Goal: Task Accomplishment & Management: Manage account settings

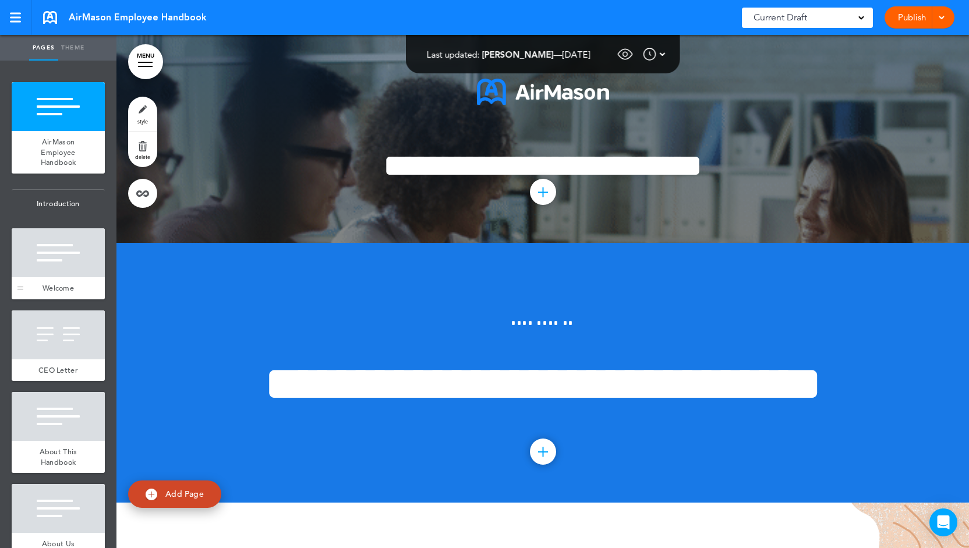
click at [45, 282] on div "Welcome" at bounding box center [58, 288] width 93 height 22
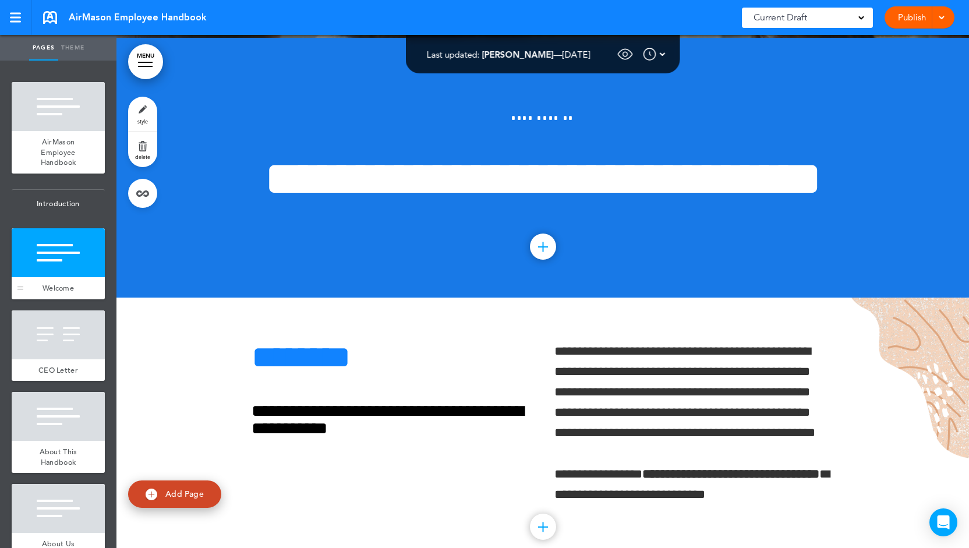
scroll to position [207, 0]
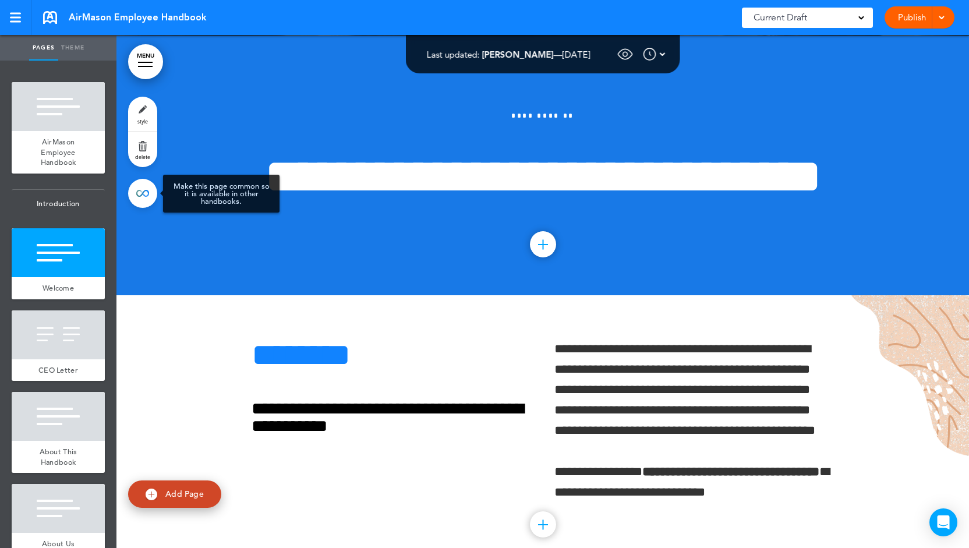
click at [140, 193] on link at bounding box center [142, 193] width 29 height 29
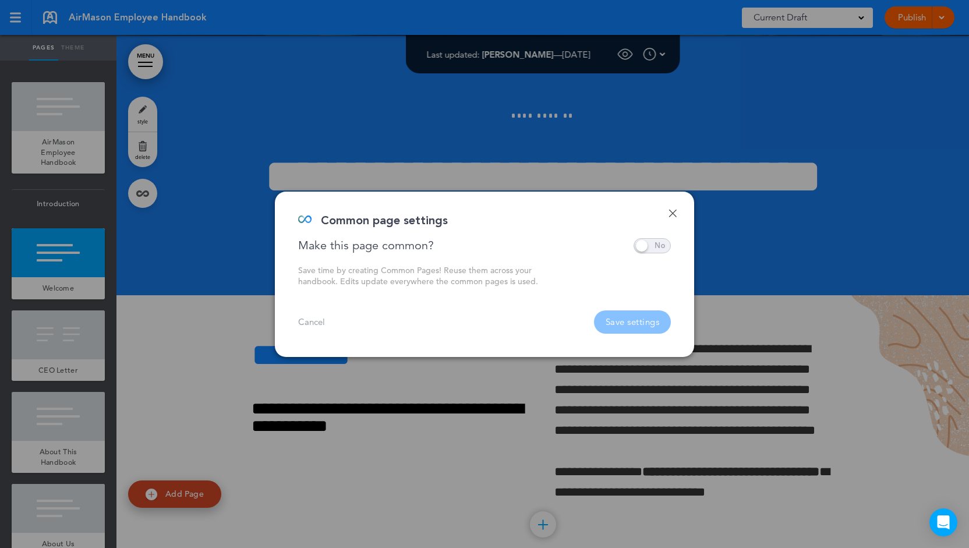
click at [644, 244] on span at bounding box center [651, 245] width 37 height 15
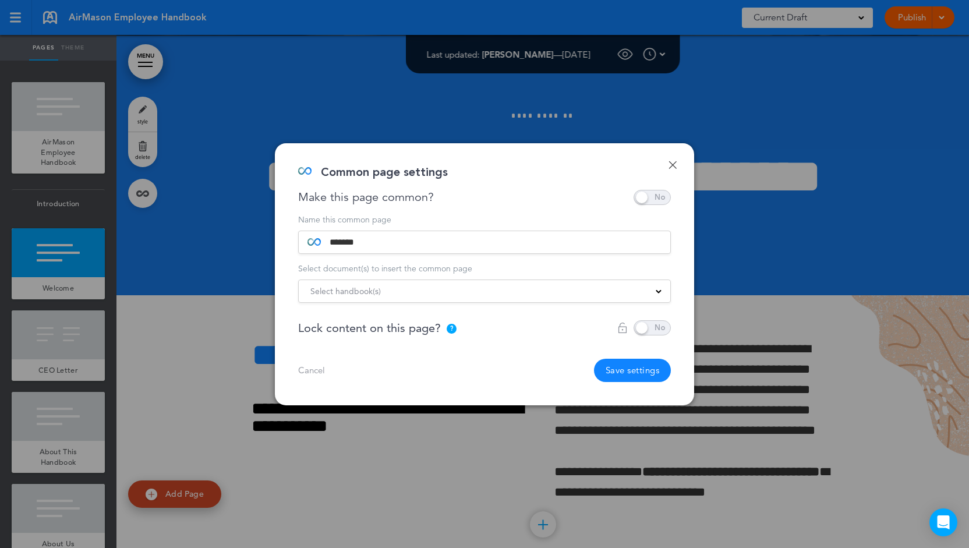
click at [449, 286] on div "Select handbook(s)" at bounding box center [484, 291] width 371 height 13
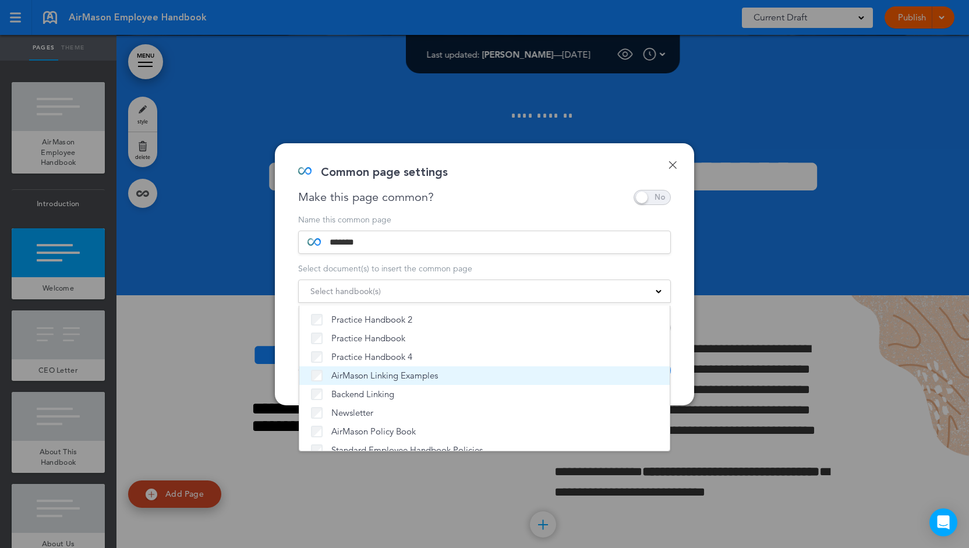
click at [399, 376] on span "AirMason Linking Examples" at bounding box center [384, 376] width 107 height 12
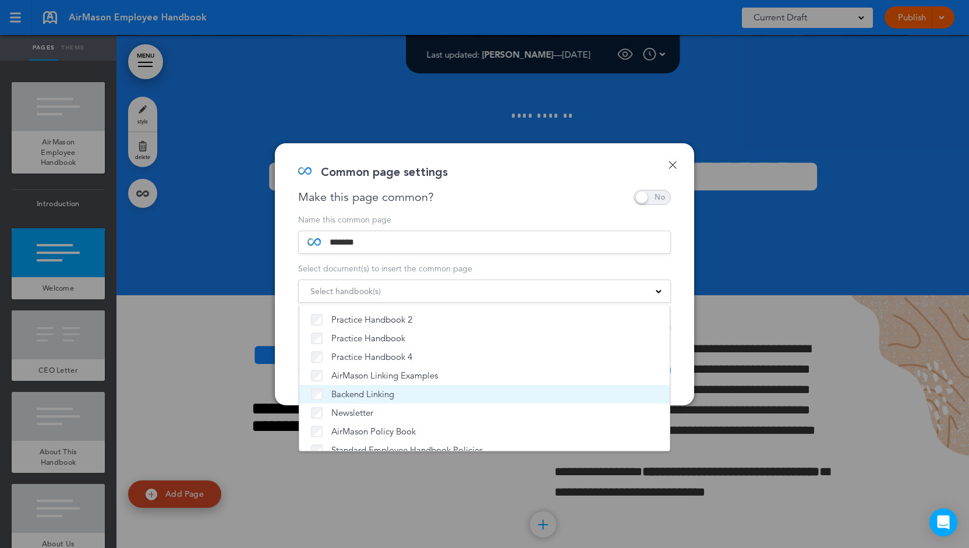
click at [394, 392] on span "Backend Linking" at bounding box center [362, 394] width 63 height 12
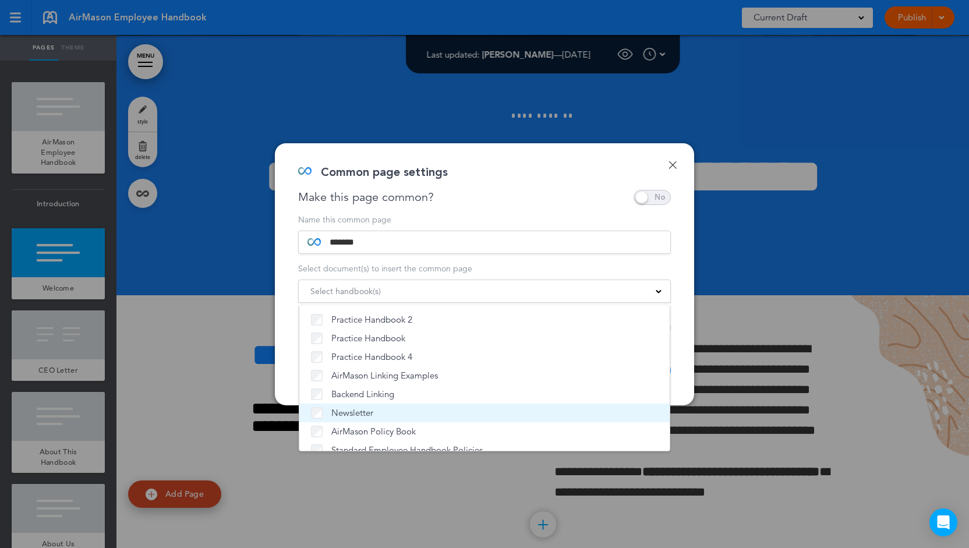
click at [394, 412] on label "Newsletter" at bounding box center [484, 413] width 347 height 12
click at [679, 270] on div "Done Common page settings Make this page common? Save time by creating Common P…" at bounding box center [484, 274] width 419 height 262
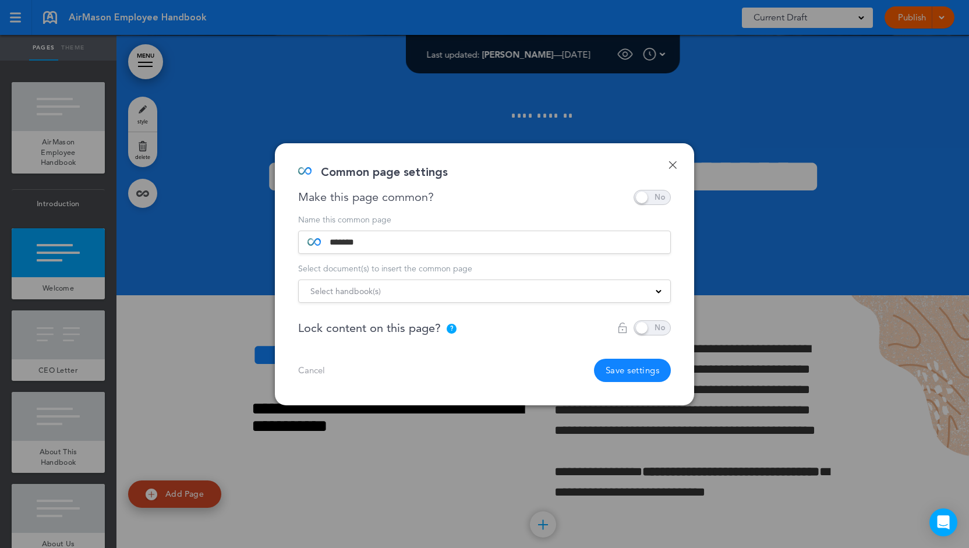
click at [373, 295] on span "Select handbook(s)" at bounding box center [345, 291] width 70 height 16
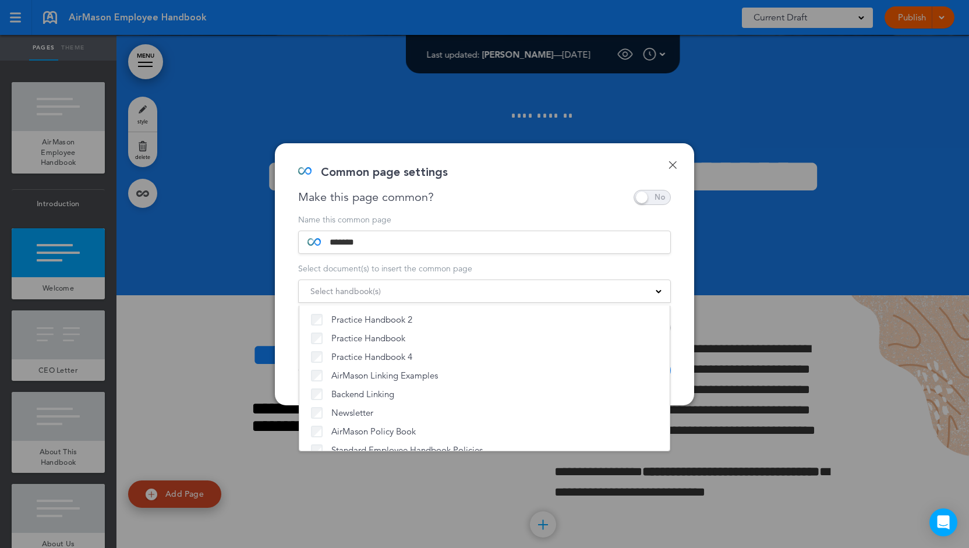
click at [676, 265] on div "Done Common page settings Make this page common? Save time by creating Common P…" at bounding box center [484, 274] width 419 height 262
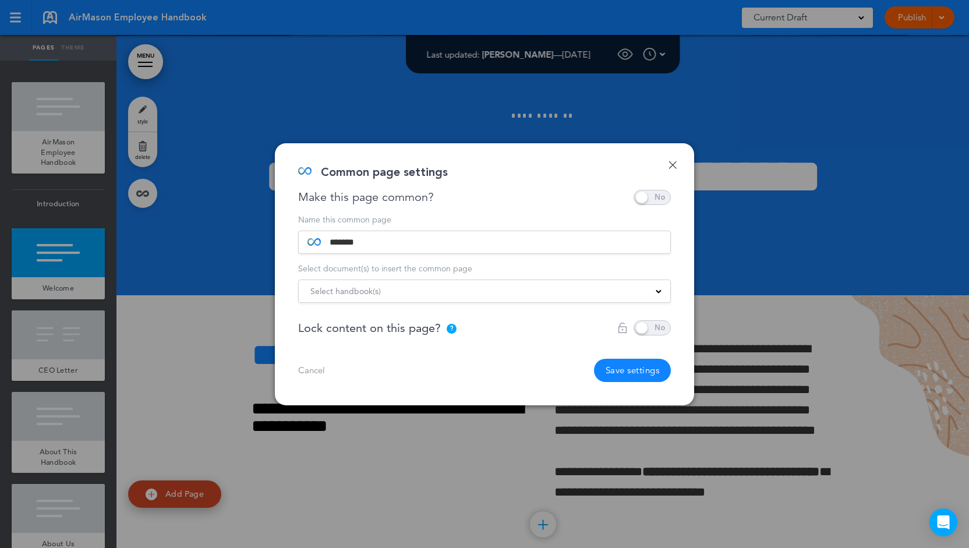
click at [625, 368] on button "Save settings" at bounding box center [632, 370] width 77 height 23
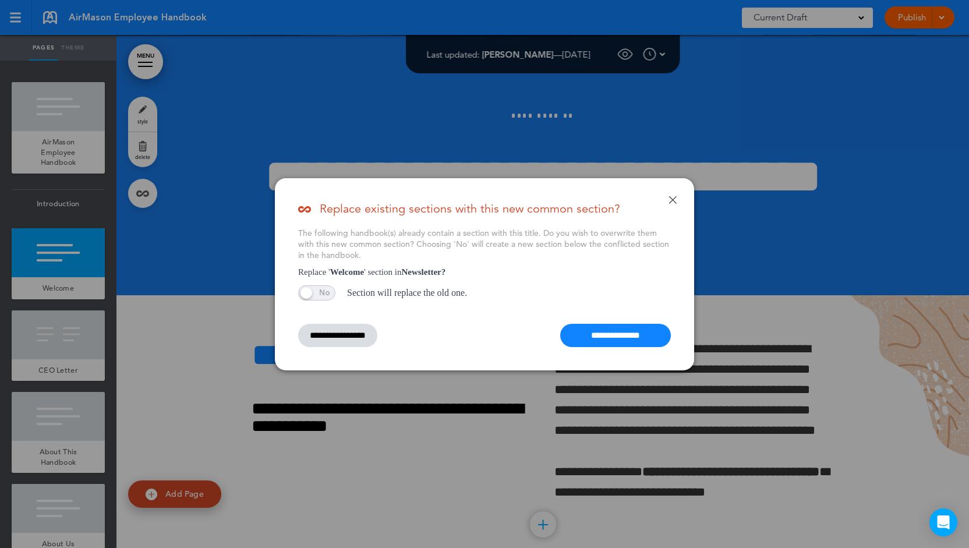
click at [623, 336] on input "**********" at bounding box center [615, 335] width 111 height 23
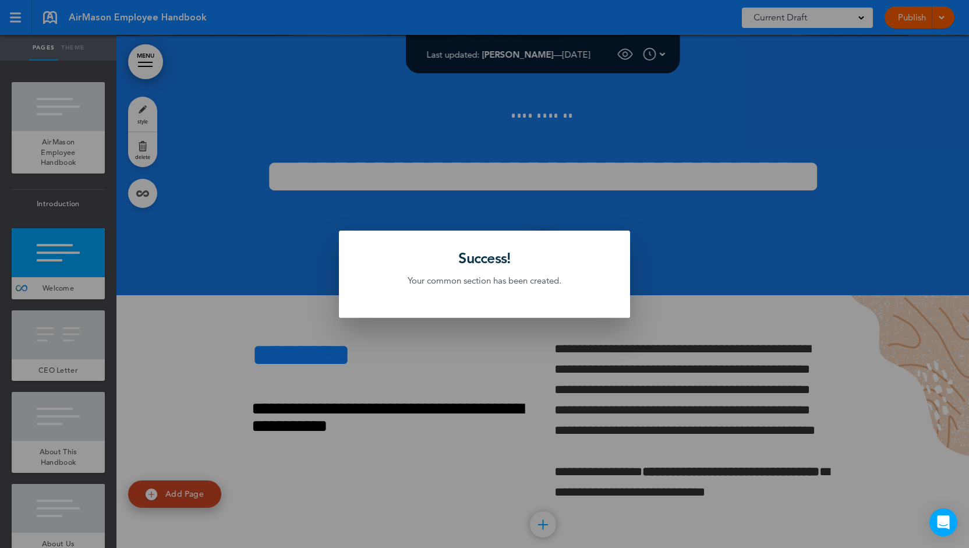
click at [675, 307] on div at bounding box center [484, 274] width 969 height 548
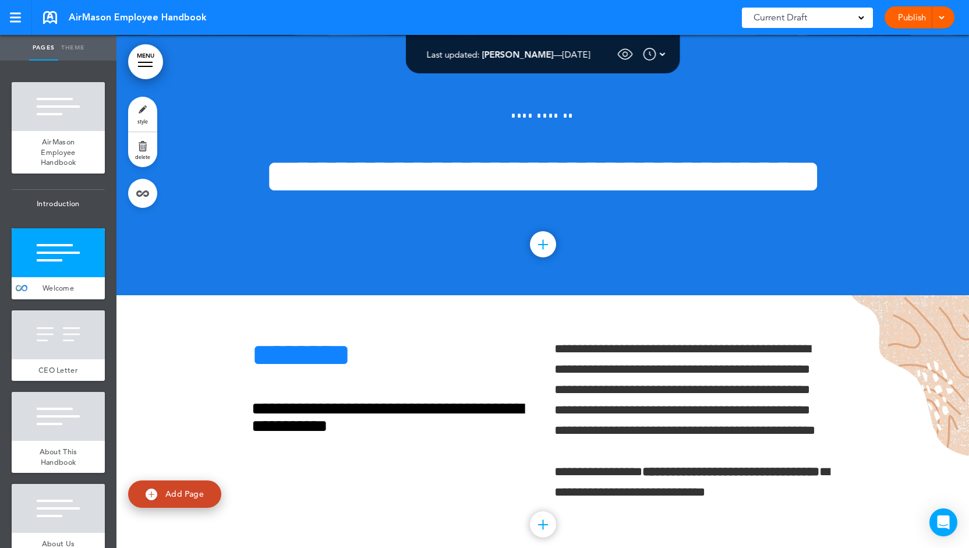
click at [49, 256] on div at bounding box center [58, 252] width 93 height 49
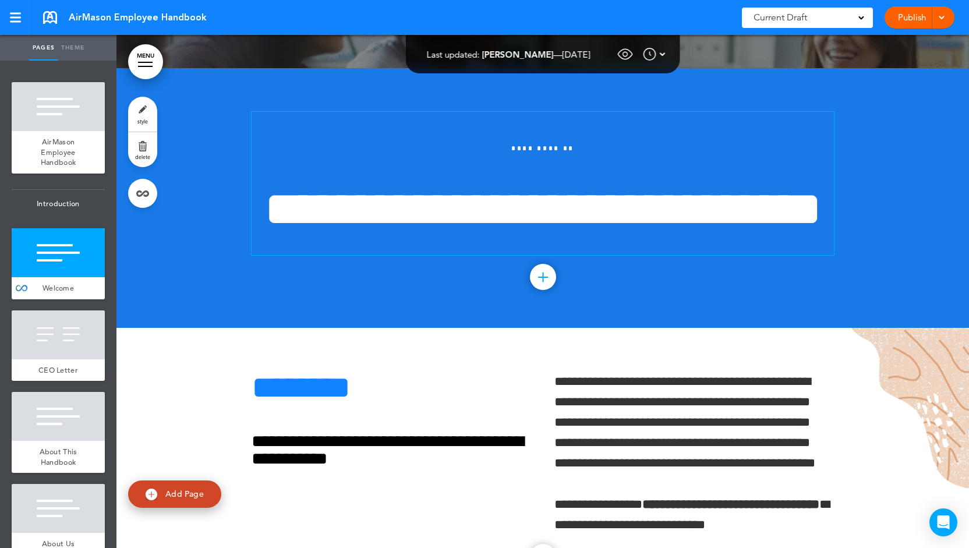
scroll to position [149, 0]
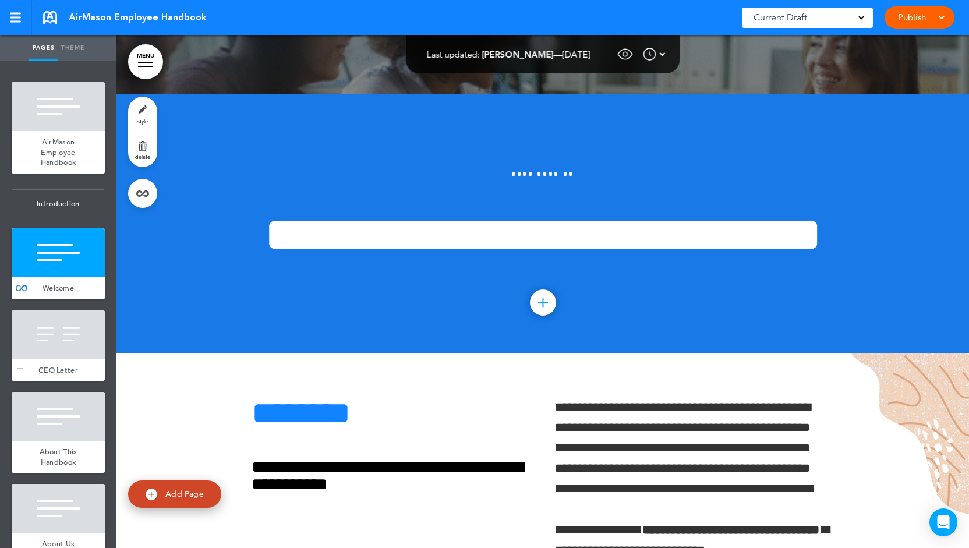
click at [72, 339] on div at bounding box center [58, 334] width 93 height 49
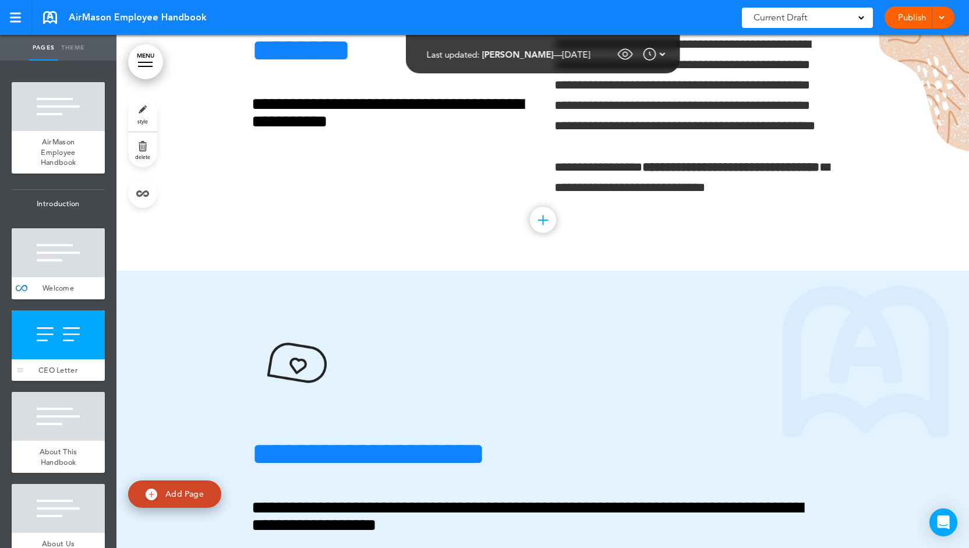
scroll to position [516, 0]
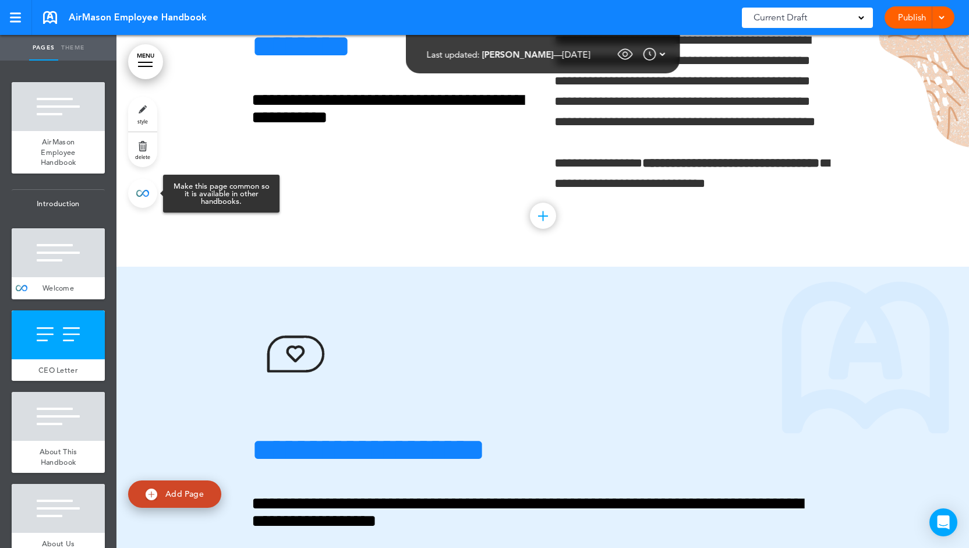
click at [146, 187] on link at bounding box center [142, 193] width 29 height 29
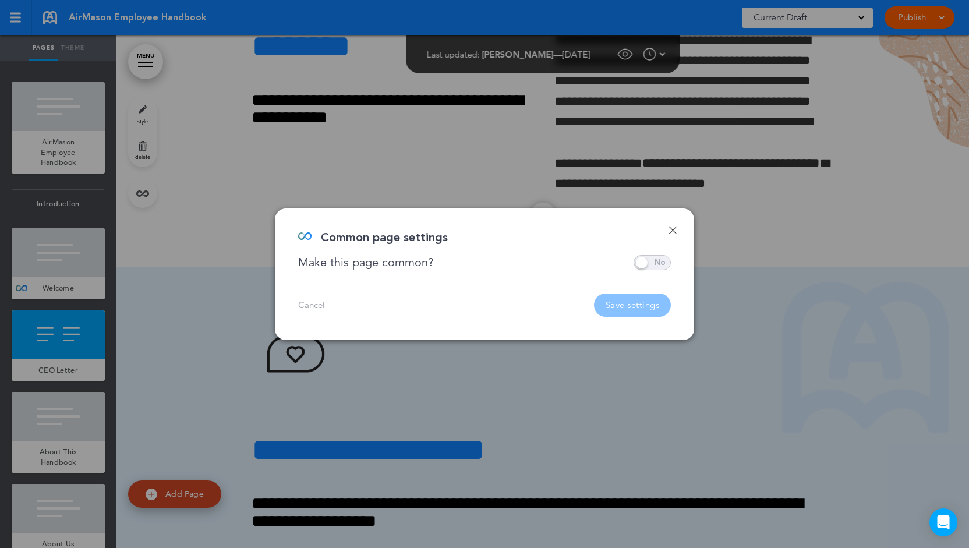
click at [655, 261] on span at bounding box center [651, 262] width 37 height 15
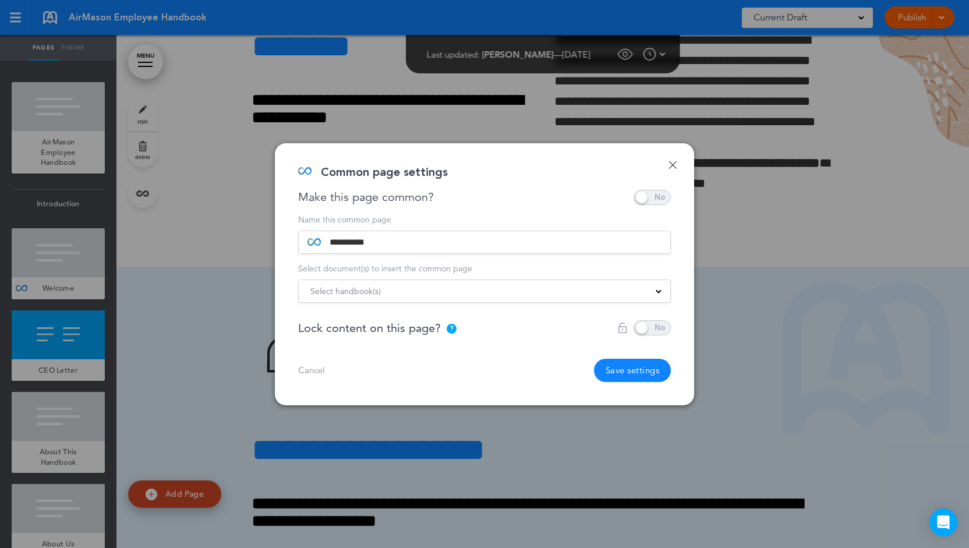
drag, startPoint x: 429, startPoint y: 291, endPoint x: 434, endPoint y: 284, distance: 8.7
click at [430, 288] on div "Select handbook(s)" at bounding box center [484, 291] width 371 height 13
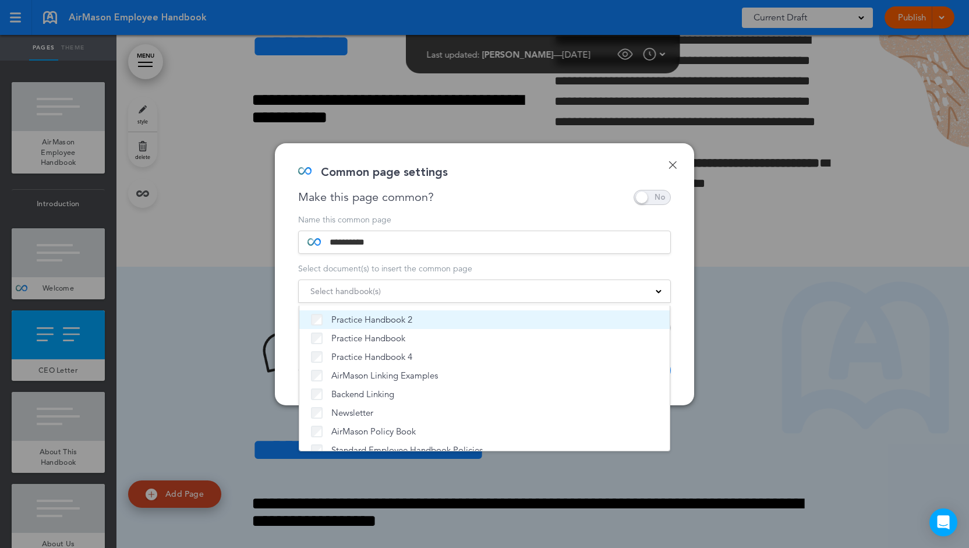
click at [410, 321] on span "Practice Handbook 2" at bounding box center [371, 320] width 81 height 12
click at [447, 314] on label "Practice Handbook 2" at bounding box center [484, 320] width 347 height 12
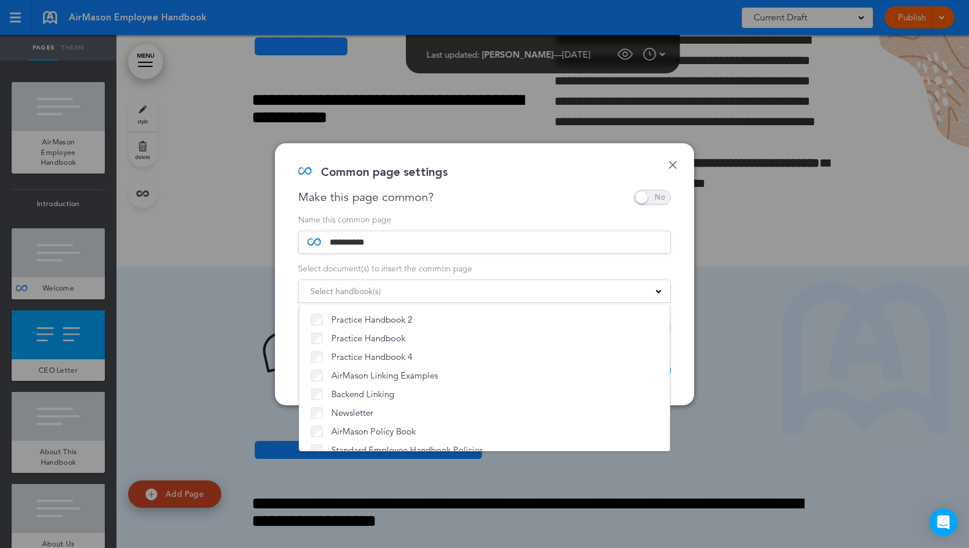
click at [511, 219] on div "Name this common page" at bounding box center [484, 219] width 373 height 8
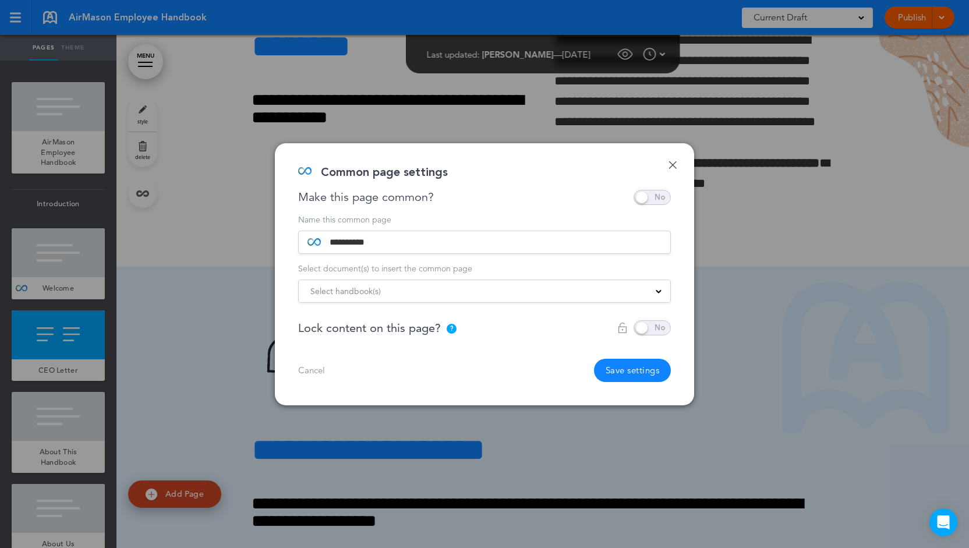
click at [656, 329] on span at bounding box center [651, 327] width 37 height 15
click at [642, 127] on div at bounding box center [484, 274] width 969 height 548
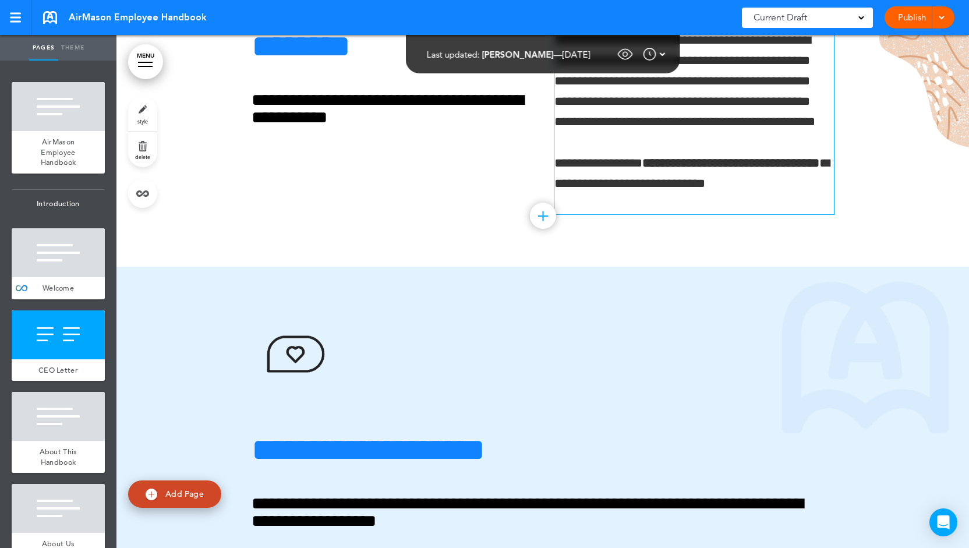
click at [681, 129] on span "**********" at bounding box center [684, 81] width 261 height 95
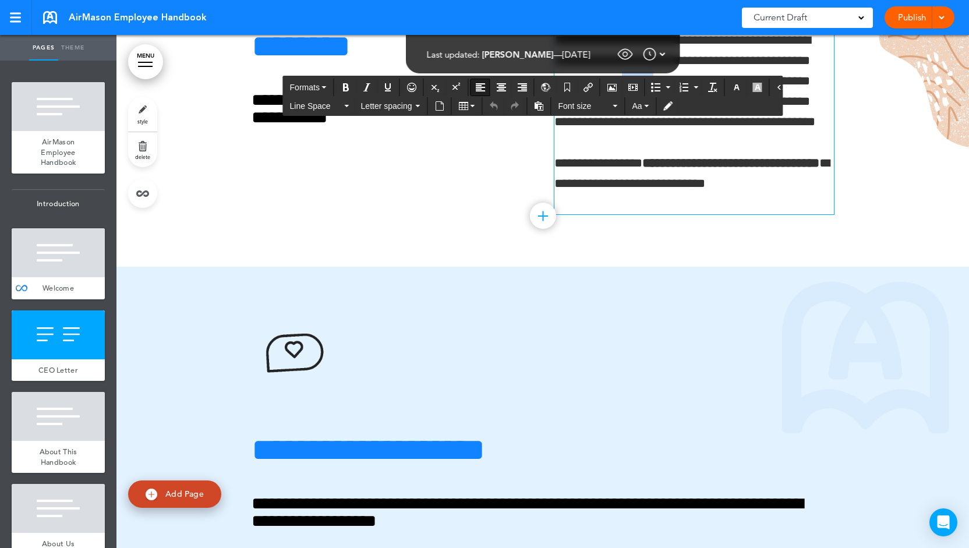
click at [681, 129] on span "**********" at bounding box center [684, 81] width 261 height 95
click at [630, 129] on span "**********" at bounding box center [684, 81] width 261 height 95
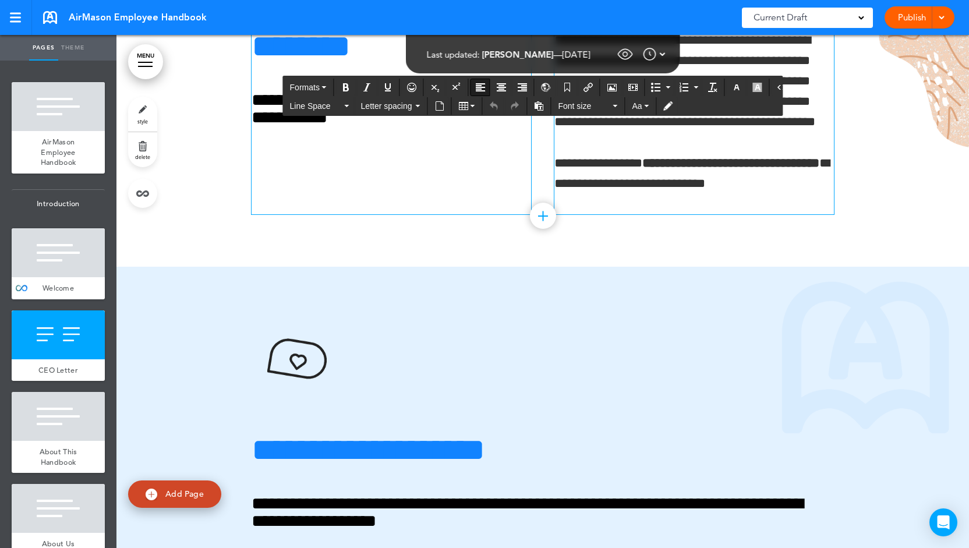
click at [394, 214] on div "**********" at bounding box center [391, 122] width 279 height 184
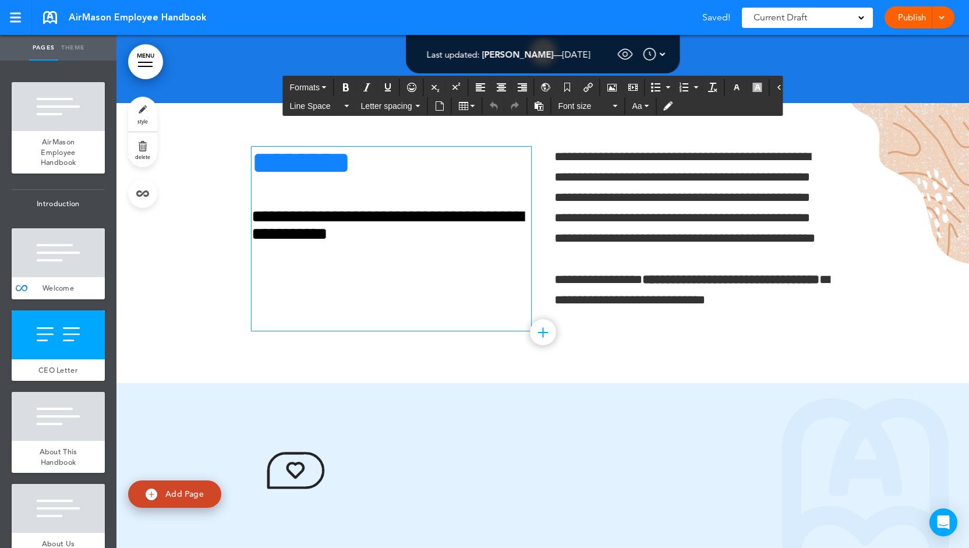
scroll to position [399, 0]
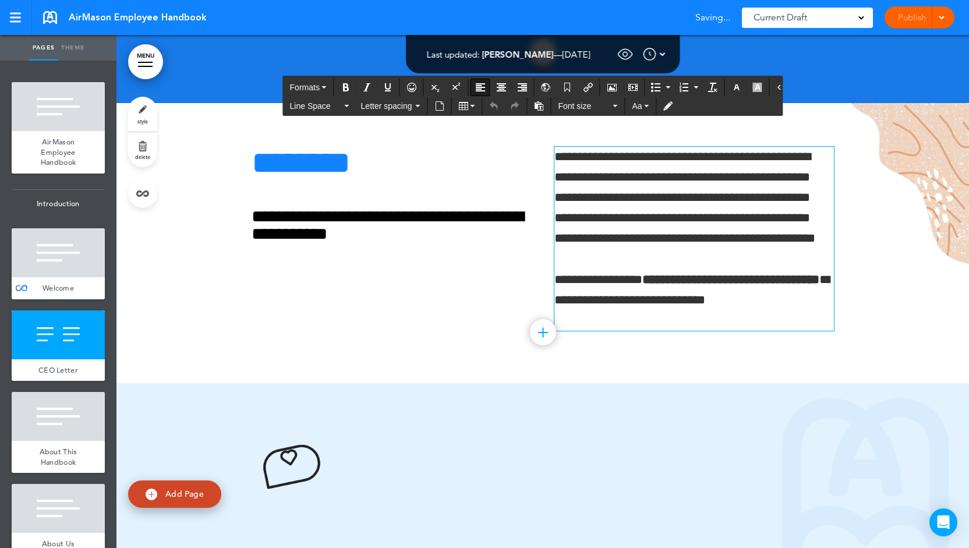
click at [589, 233] on p "**********" at bounding box center [693, 198] width 279 height 102
click at [71, 265] on div at bounding box center [58, 252] width 93 height 49
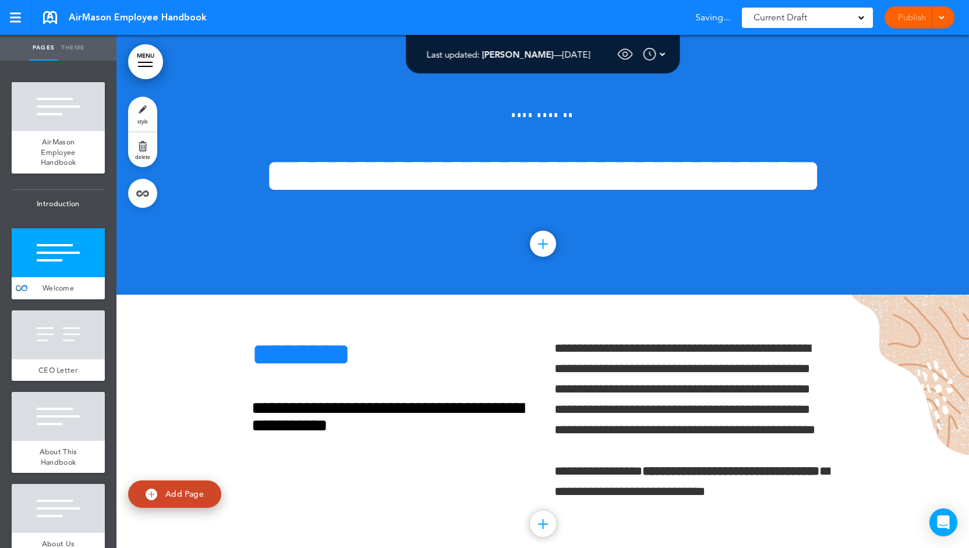
scroll to position [207, 0]
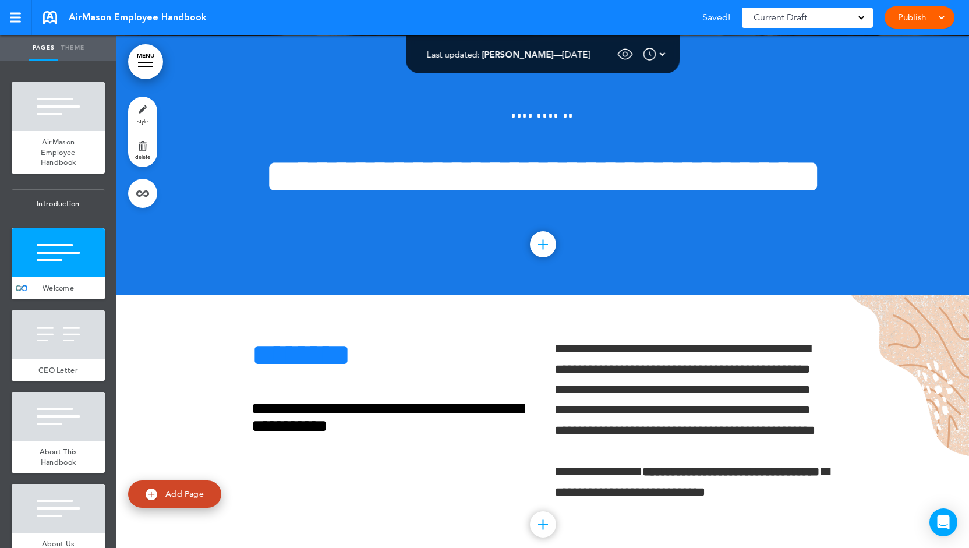
click at [65, 256] on div at bounding box center [58, 252] width 93 height 49
click at [25, 289] on div at bounding box center [20, 263] width 17 height 71
click at [139, 200] on link at bounding box center [142, 193] width 29 height 29
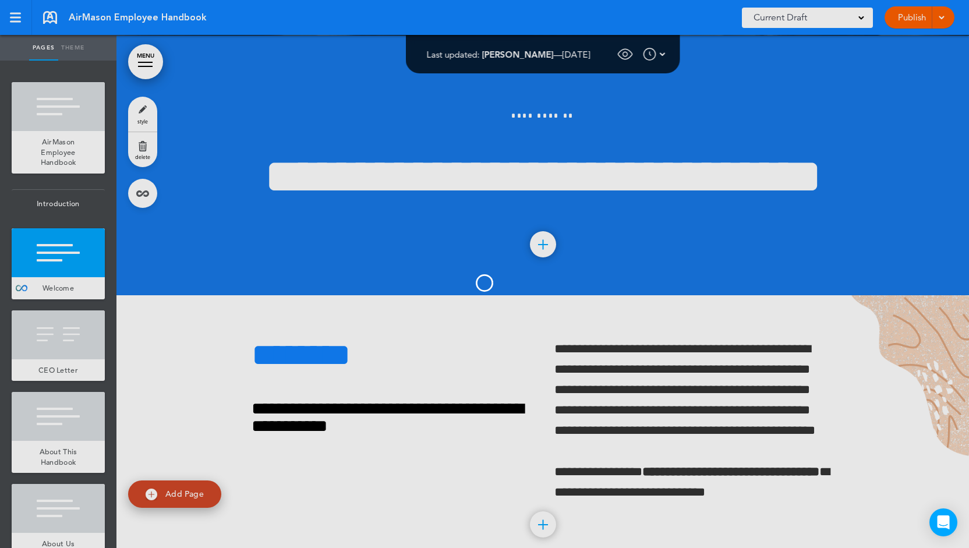
type input "*******"
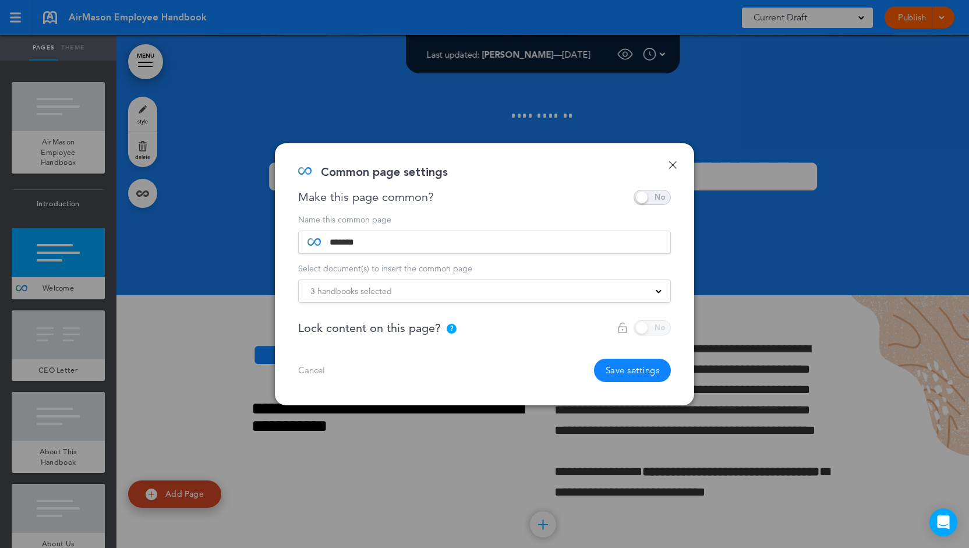
click at [658, 201] on span at bounding box center [651, 197] width 37 height 15
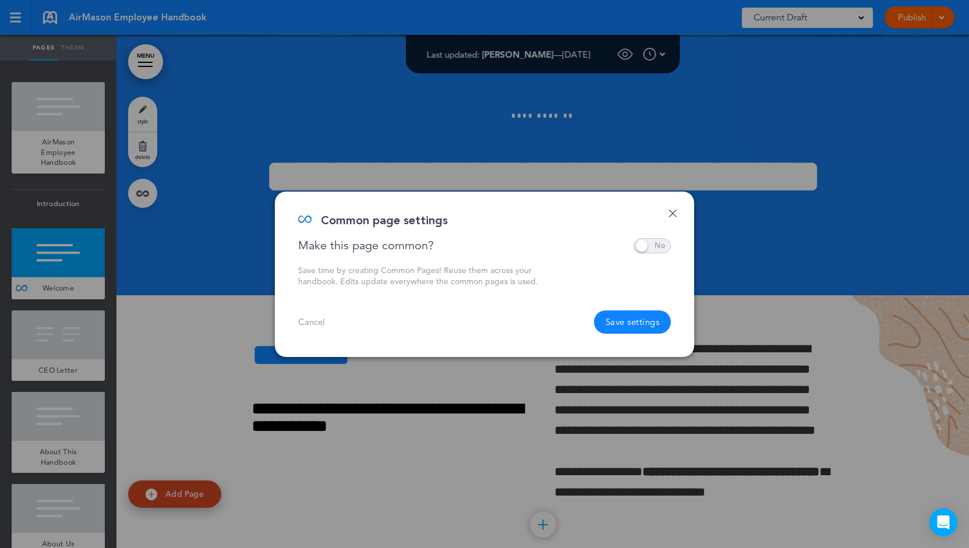
click at [671, 209] on link "Done" at bounding box center [672, 213] width 8 height 8
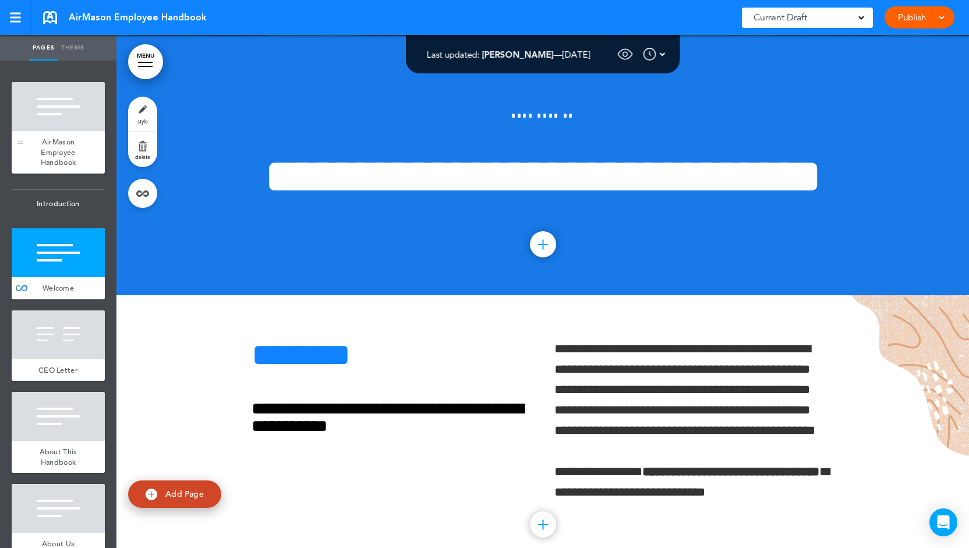
click at [69, 136] on div "AirMason Employee Handbook" at bounding box center [58, 152] width 93 height 43
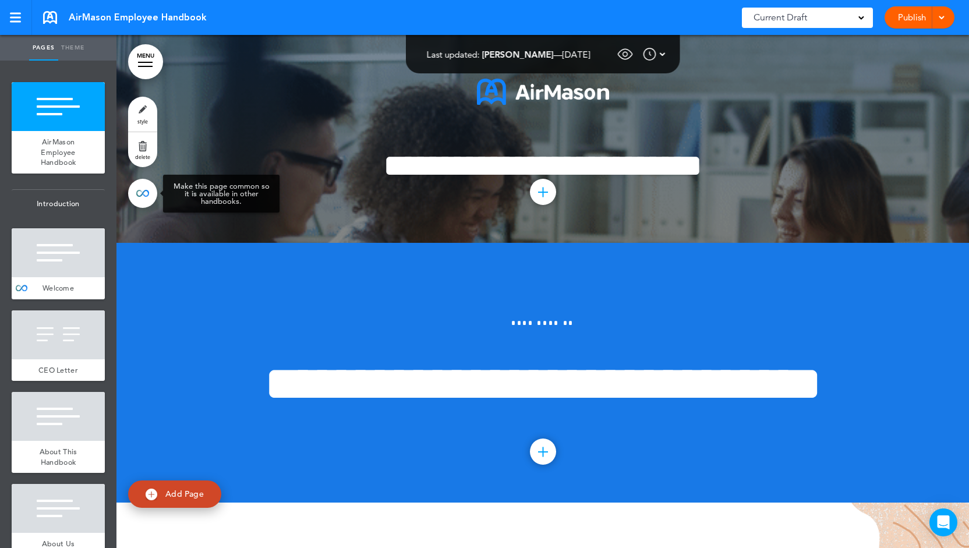
click at [139, 196] on link at bounding box center [142, 193] width 29 height 29
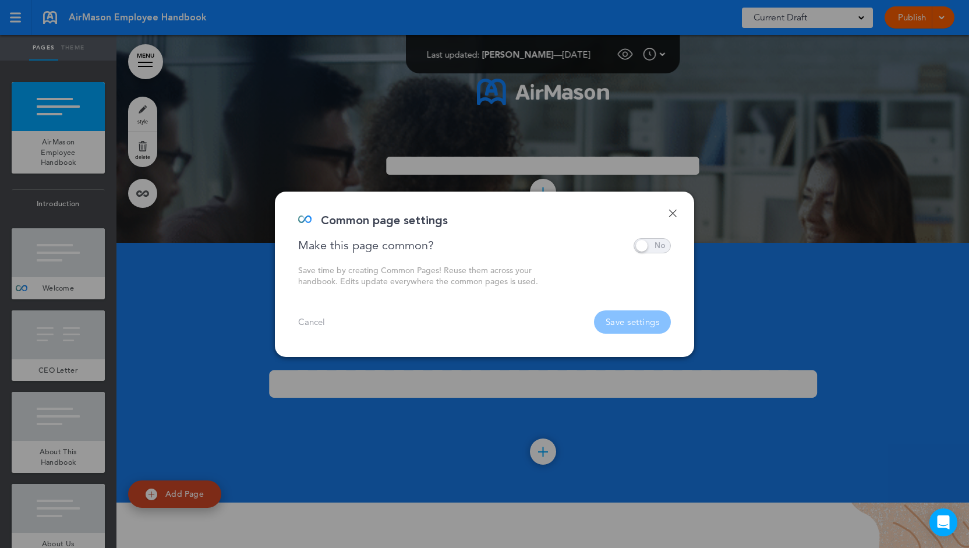
click at [671, 210] on link "Done" at bounding box center [672, 213] width 8 height 8
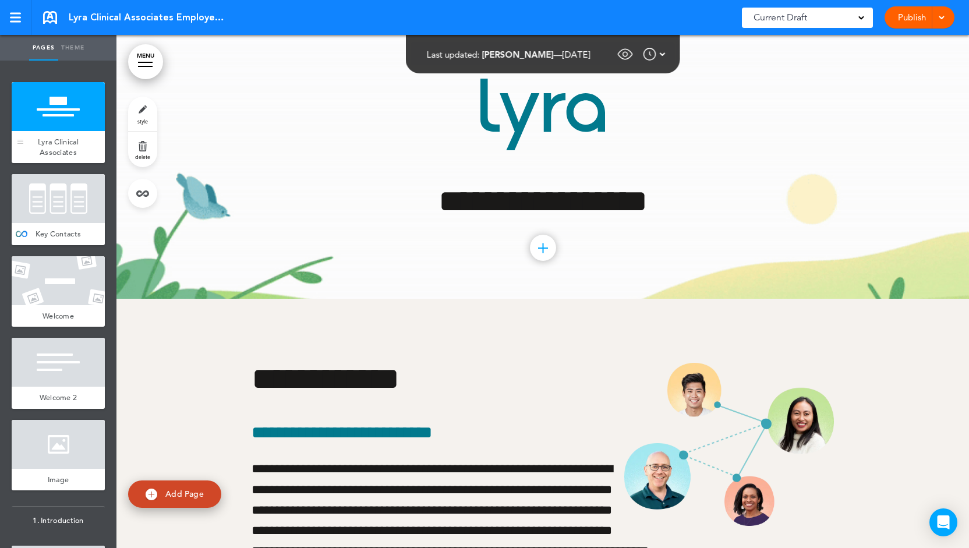
drag, startPoint x: 61, startPoint y: 126, endPoint x: 66, endPoint y: 154, distance: 27.8
click at [61, 126] on div at bounding box center [58, 106] width 93 height 49
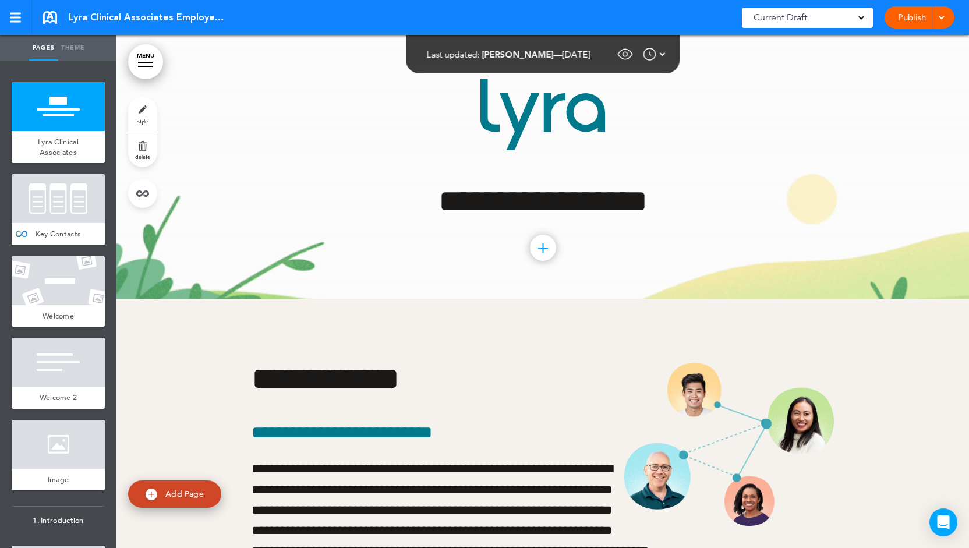
click at [59, 212] on div at bounding box center [58, 198] width 93 height 49
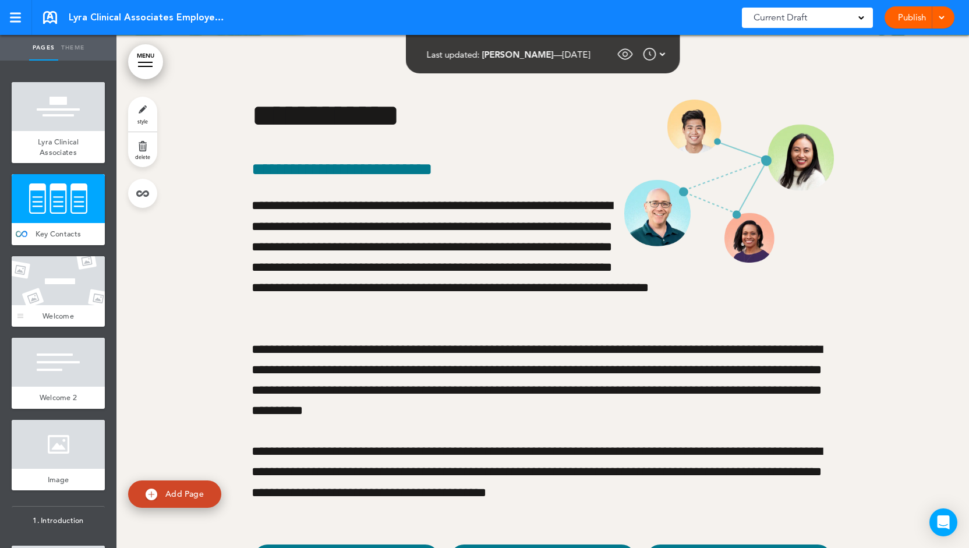
scroll to position [264, 0]
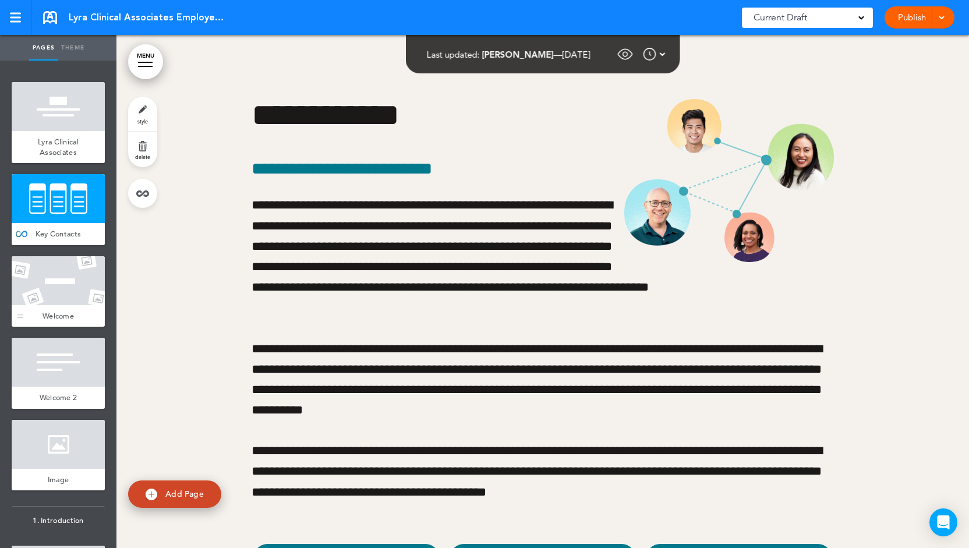
click at [61, 285] on div at bounding box center [58, 280] width 93 height 49
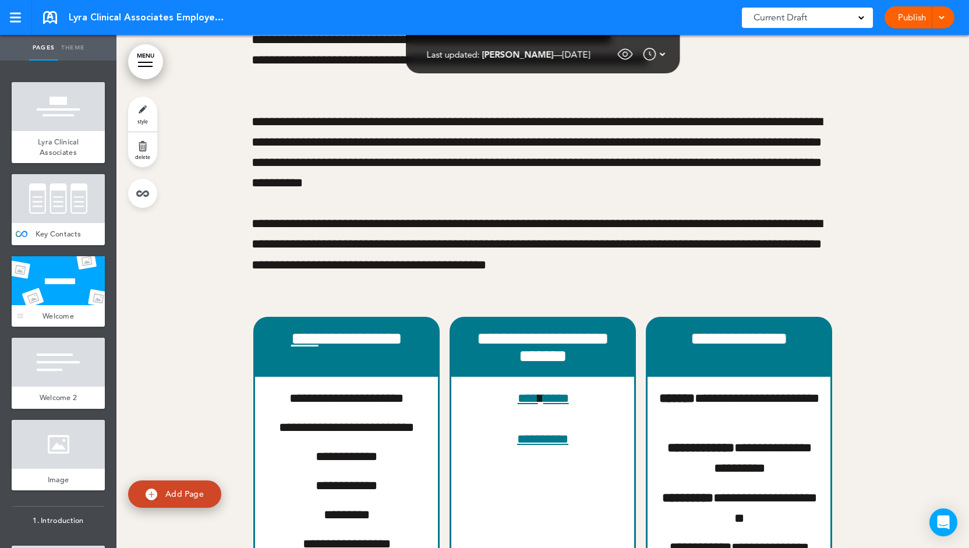
scroll to position [1258, 0]
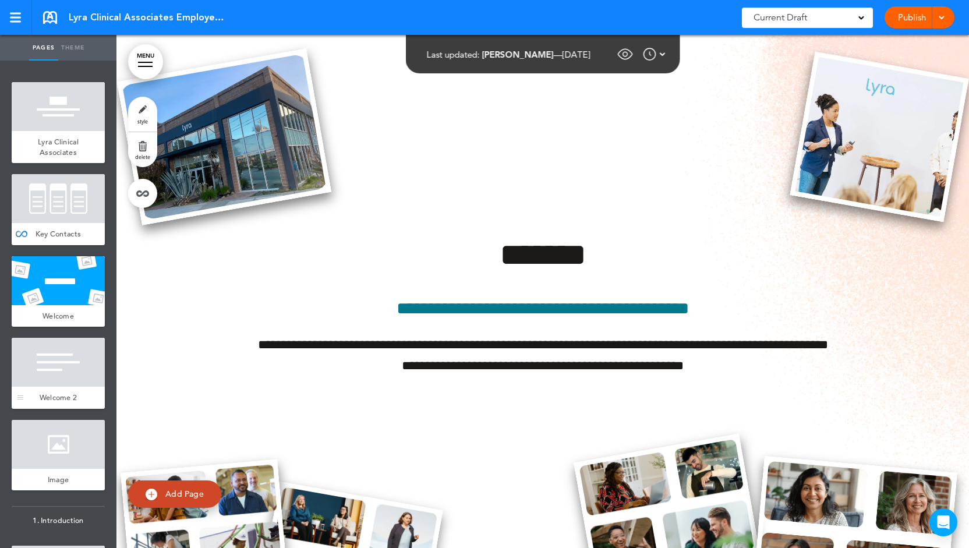
click at [63, 361] on div at bounding box center [58, 362] width 93 height 49
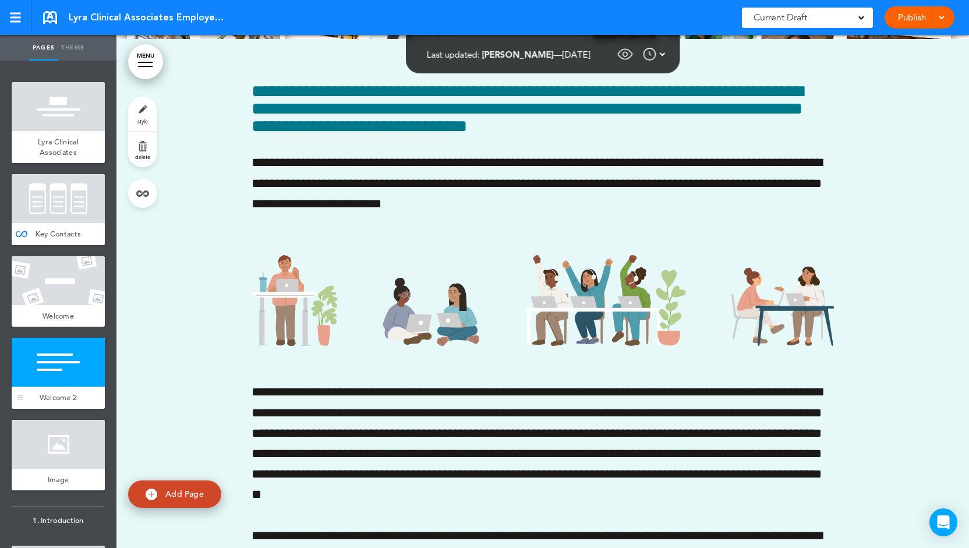
scroll to position [1770, 0]
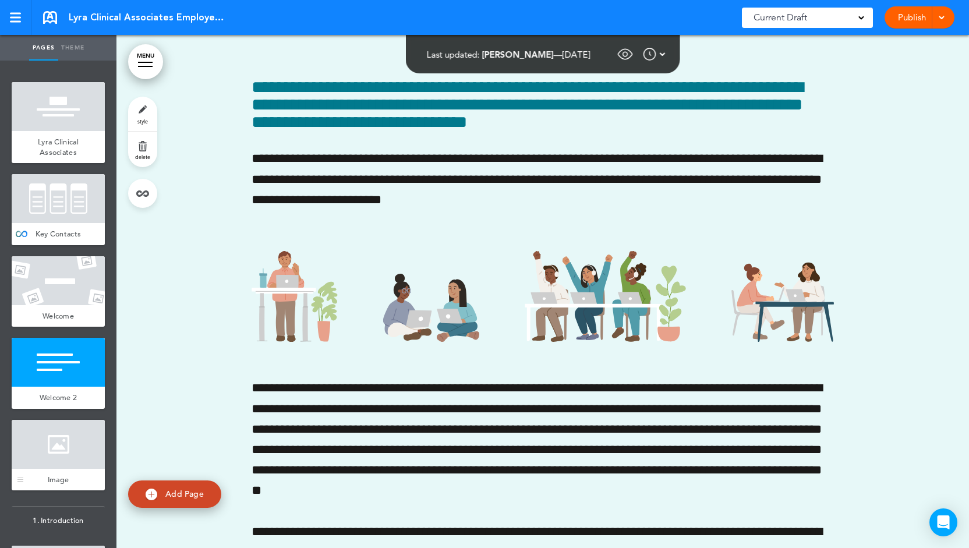
click at [54, 457] on div at bounding box center [58, 444] width 93 height 49
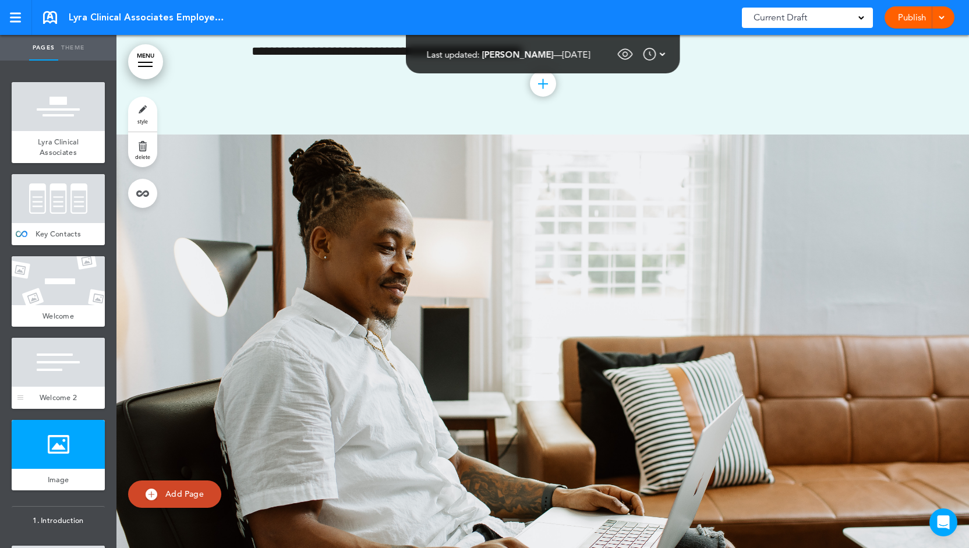
scroll to position [2551, 0]
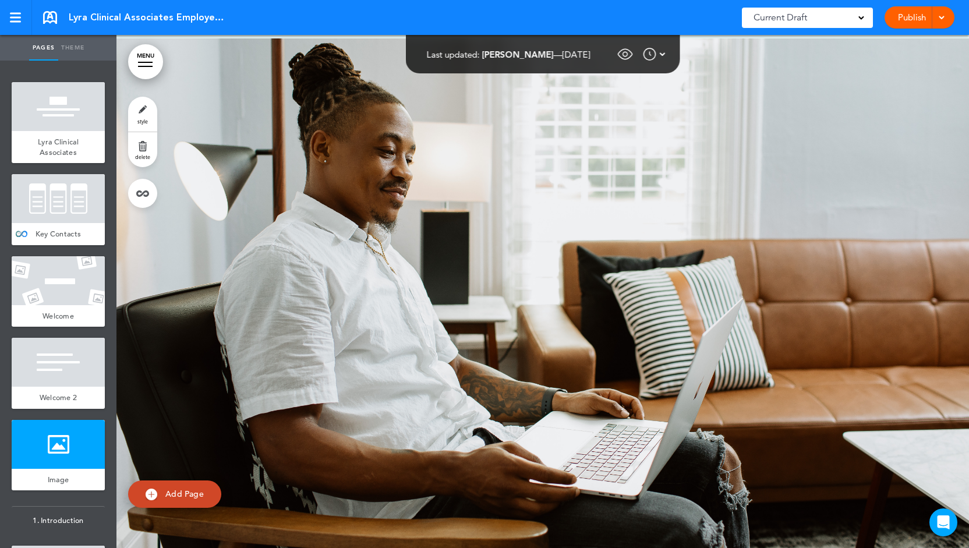
click at [80, 208] on div at bounding box center [58, 198] width 93 height 49
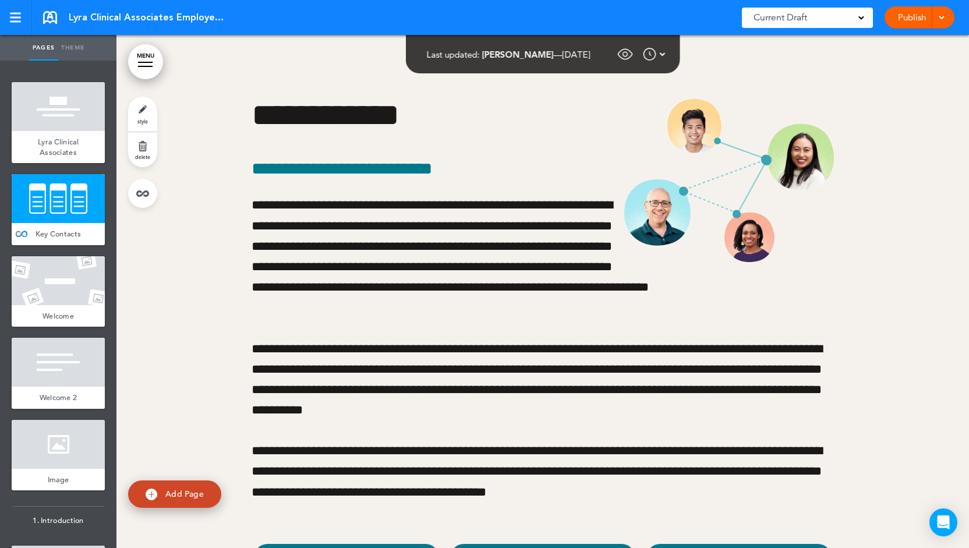
scroll to position [264, 0]
drag, startPoint x: 69, startPoint y: 20, endPoint x: 233, endPoint y: 17, distance: 164.2
click at [226, 17] on span "Lyra Clinical Associates Employee Handbook" at bounding box center [147, 17] width 157 height 13
click at [177, 241] on div at bounding box center [542, 532] width 852 height 994
